Goal: Task Accomplishment & Management: Manage account settings

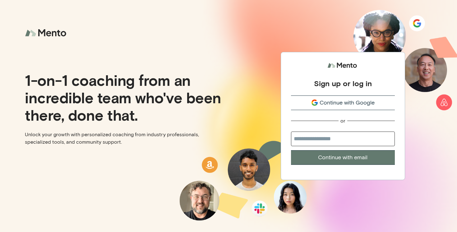
click at [357, 110] on button "Continue with Google" at bounding box center [343, 103] width 104 height 15
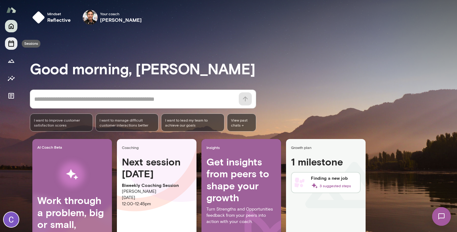
click at [10, 43] on icon "Sessions" at bounding box center [10, 43] width 7 height 7
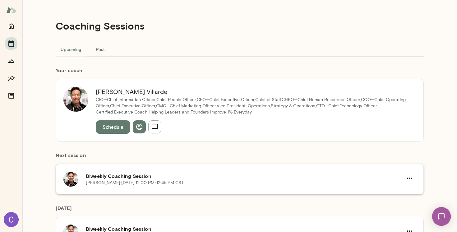
scroll to position [13, 0]
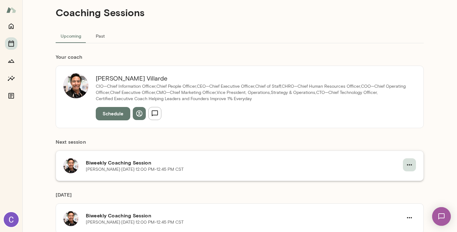
click at [410, 166] on icon "button" at bounding box center [409, 164] width 7 height 7
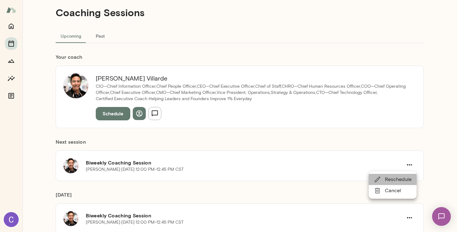
click at [397, 182] on span "Reschedule" at bounding box center [398, 179] width 27 height 7
